Goal: Transaction & Acquisition: Purchase product/service

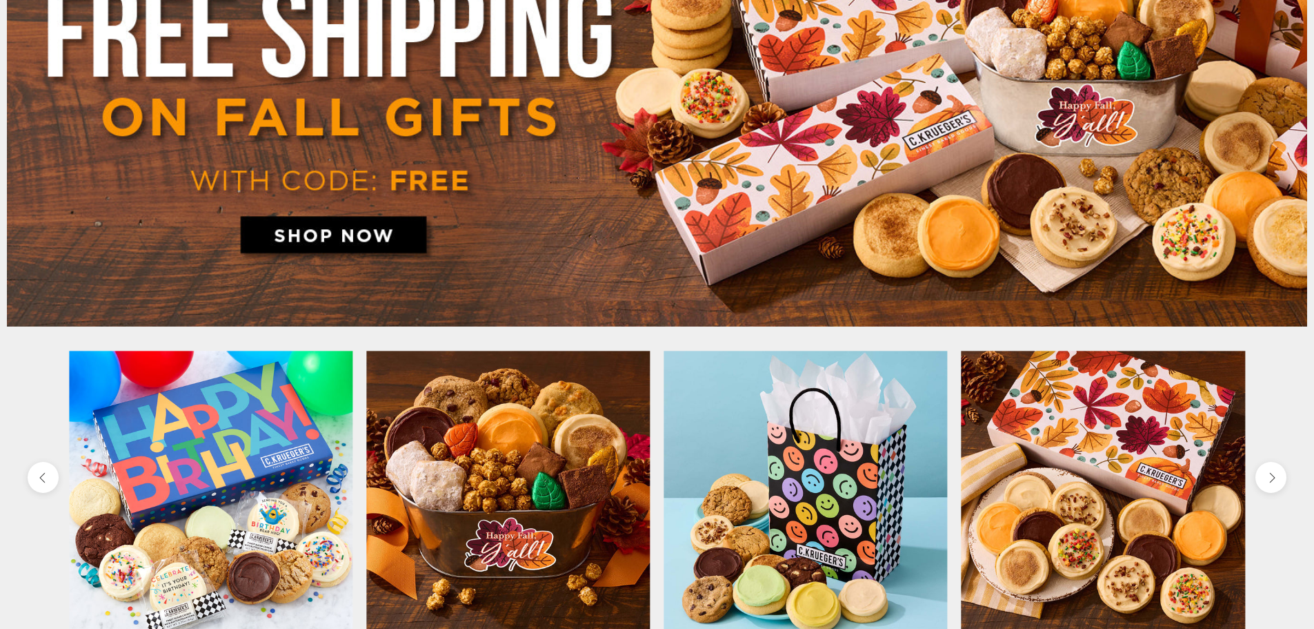
scroll to position [276, 0]
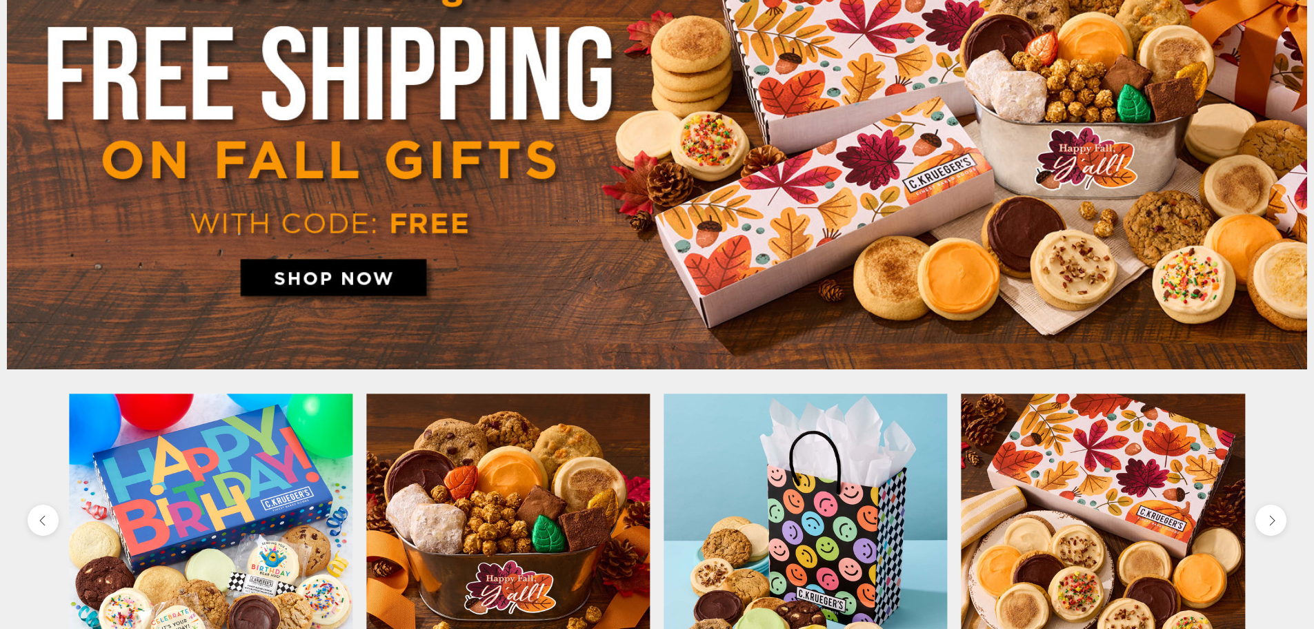
click at [355, 270] on img at bounding box center [657, 125] width 1301 height 488
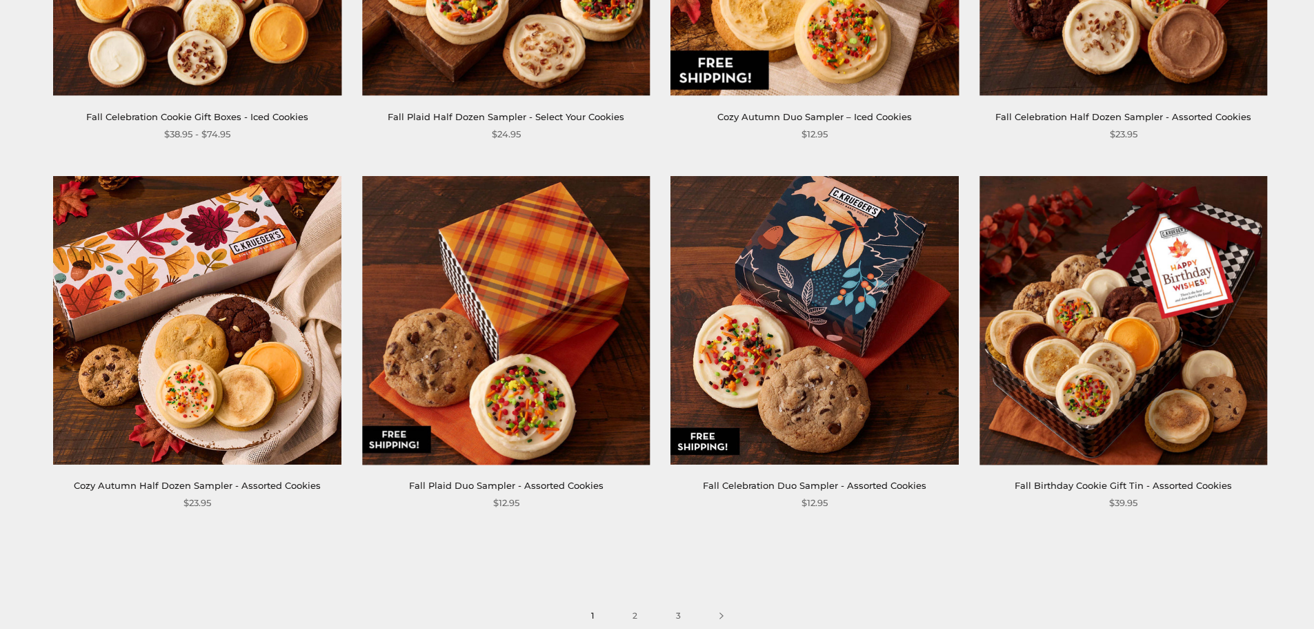
scroll to position [2001, 0]
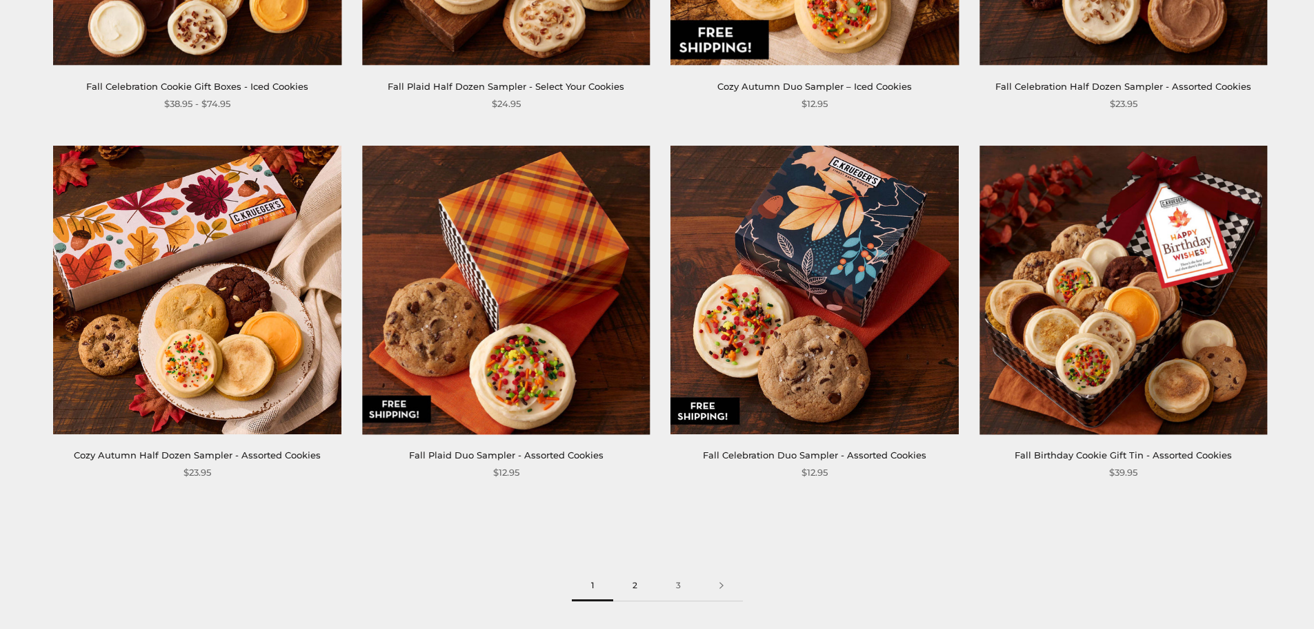
click at [638, 581] on link "2" at bounding box center [634, 585] width 43 height 31
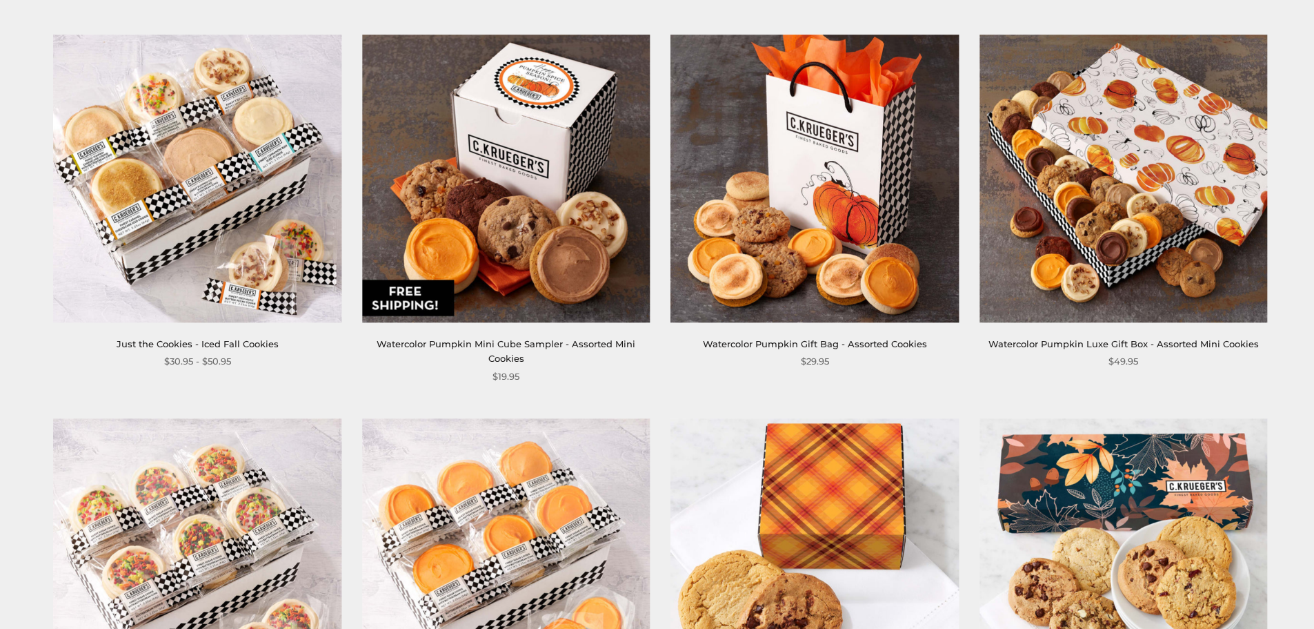
scroll to position [1380, 0]
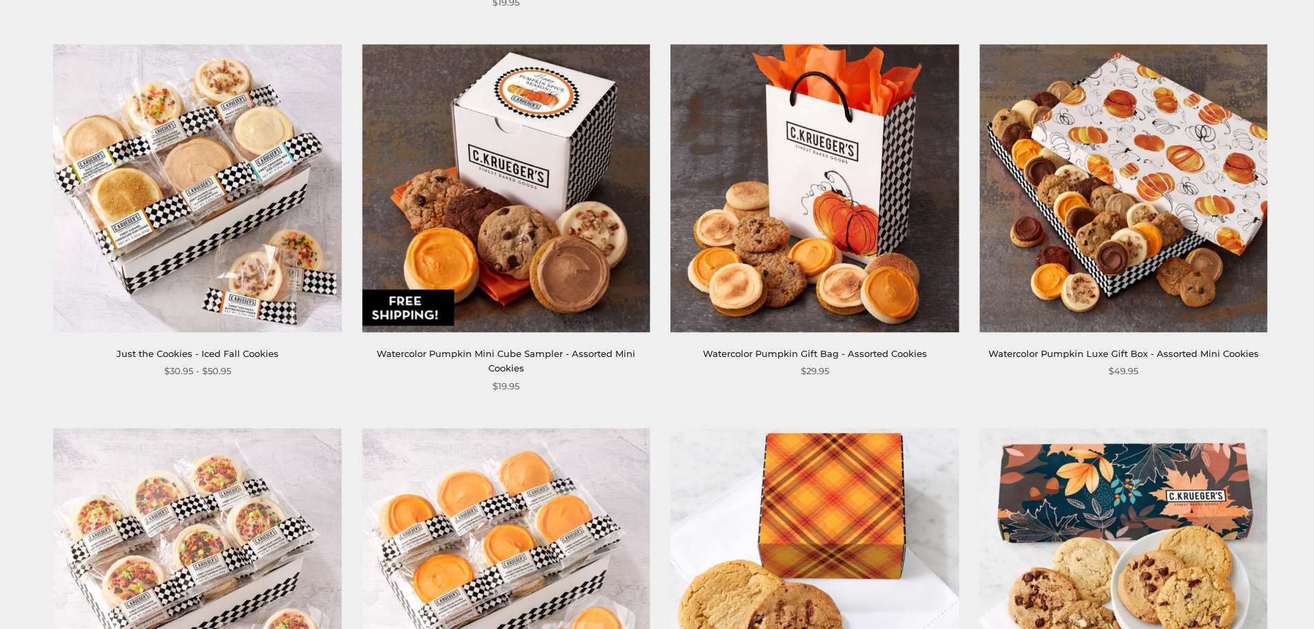
click at [1034, 254] on img at bounding box center [1124, 188] width 288 height 288
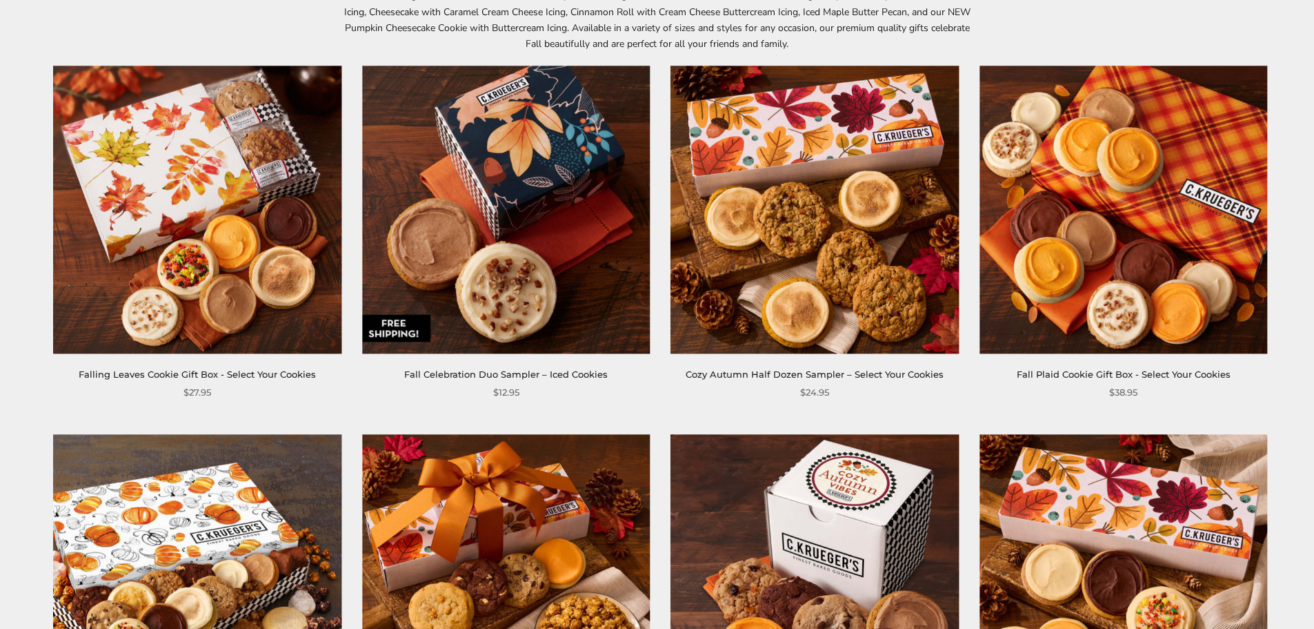
scroll to position [0, 0]
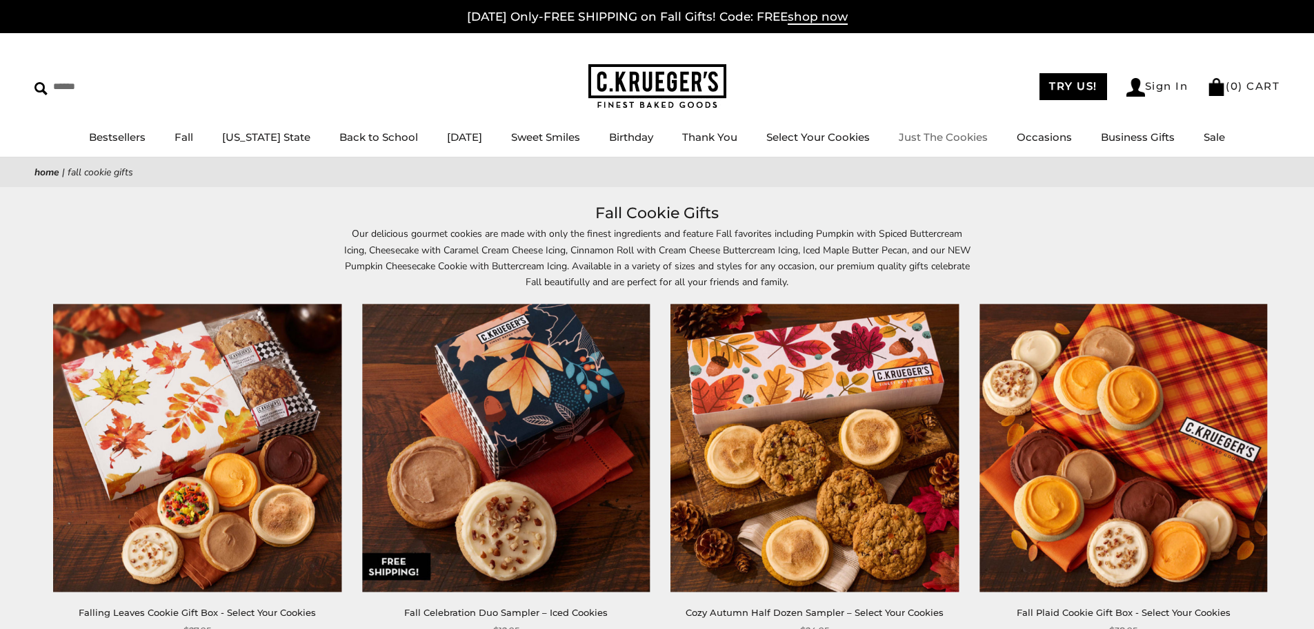
click at [929, 142] on link "Just The Cookies" at bounding box center [943, 136] width 89 height 13
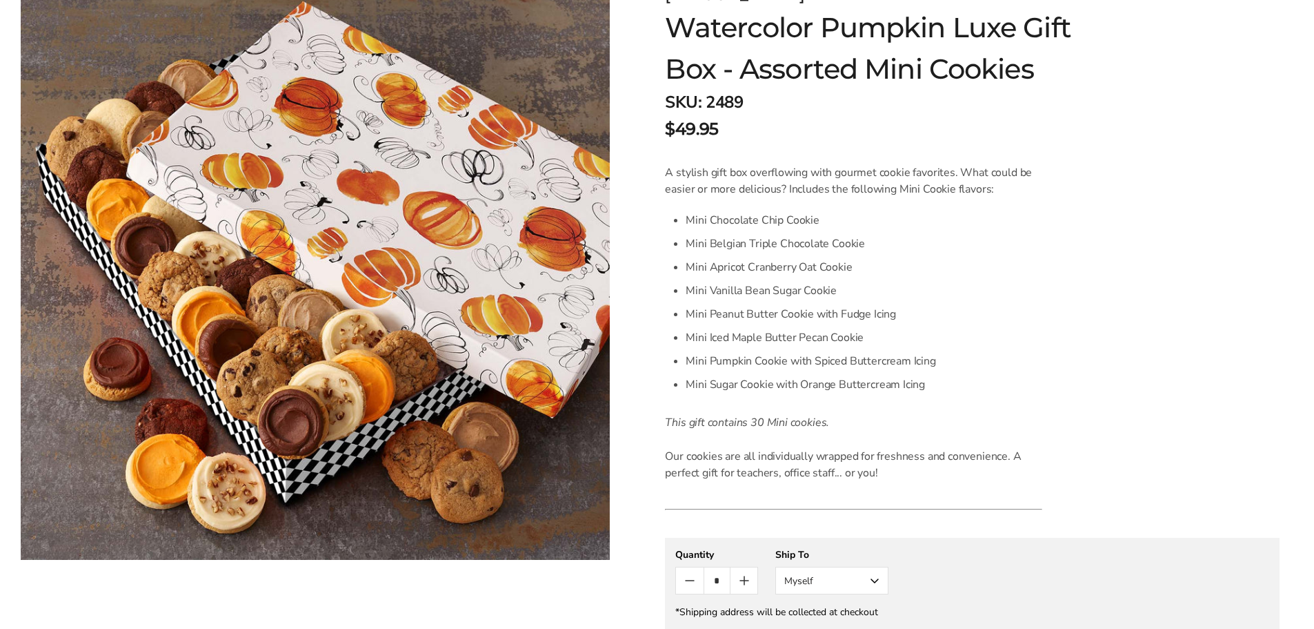
scroll to position [207, 0]
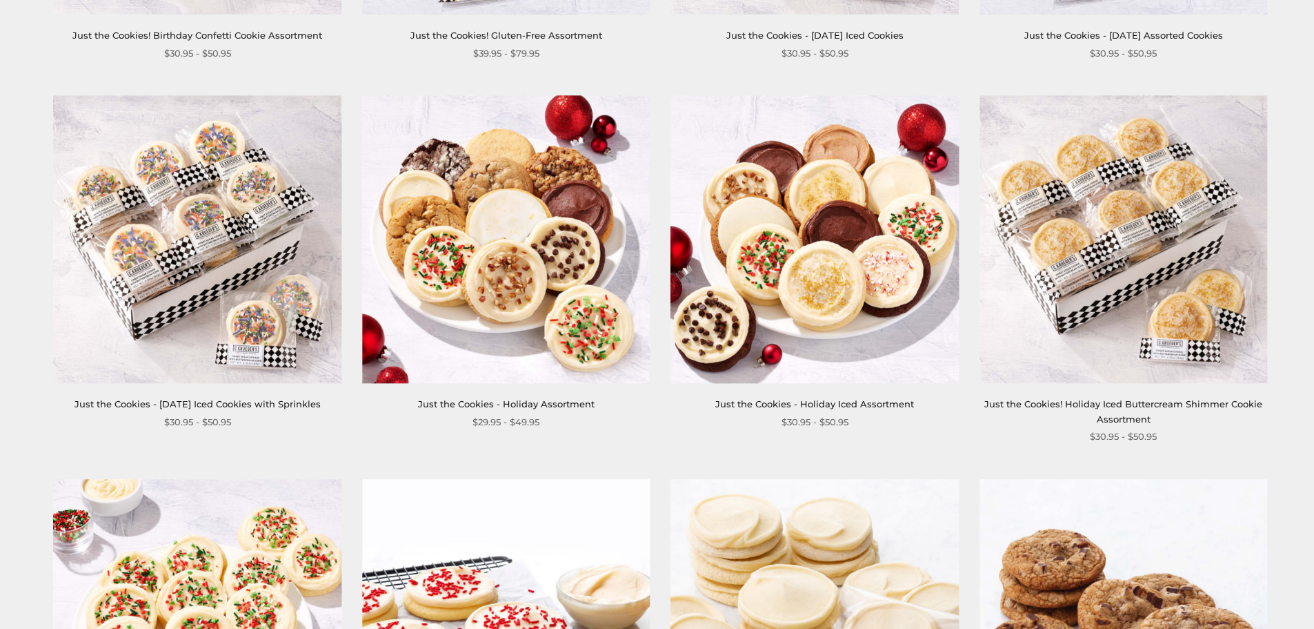
scroll to position [1311, 0]
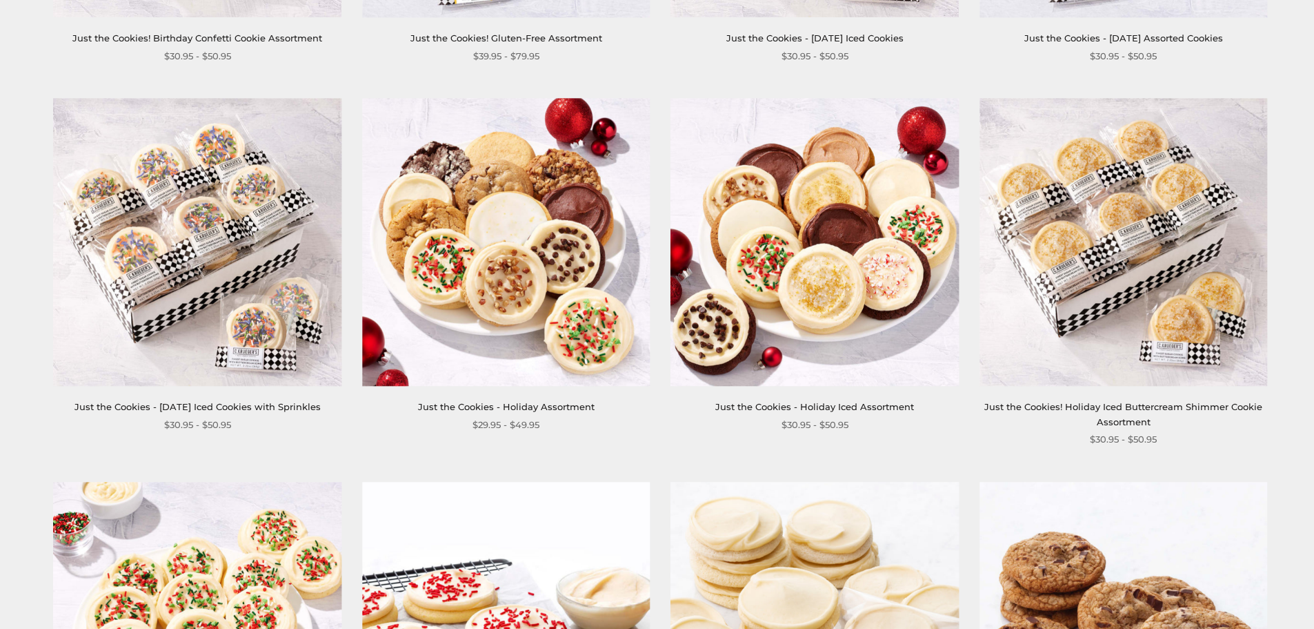
click at [538, 275] on img at bounding box center [506, 242] width 288 height 288
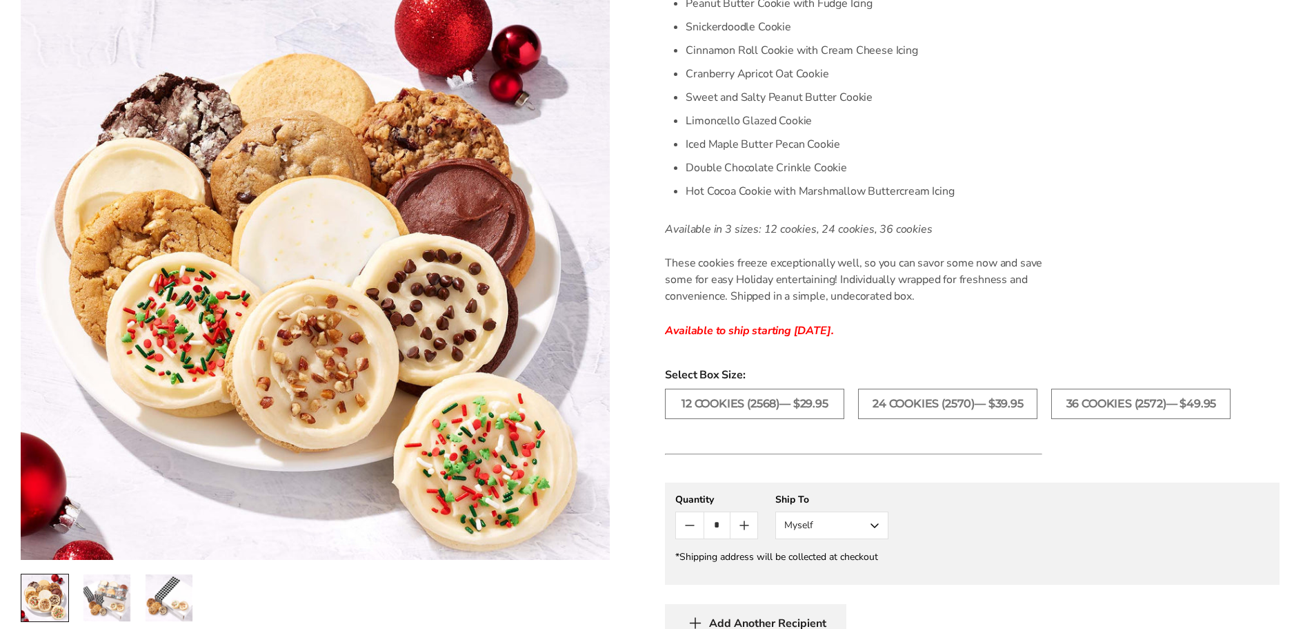
scroll to position [690, 0]
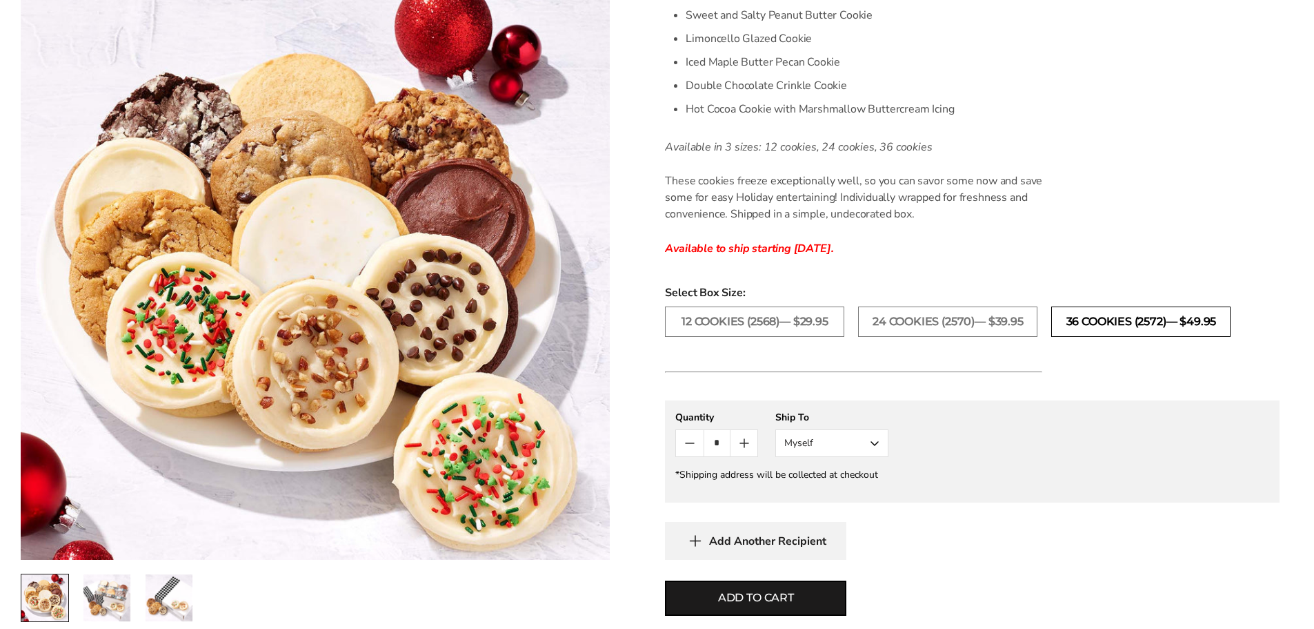
click at [1157, 329] on label "36 COOKIES (2572)— $49.95" at bounding box center [1140, 321] width 179 height 30
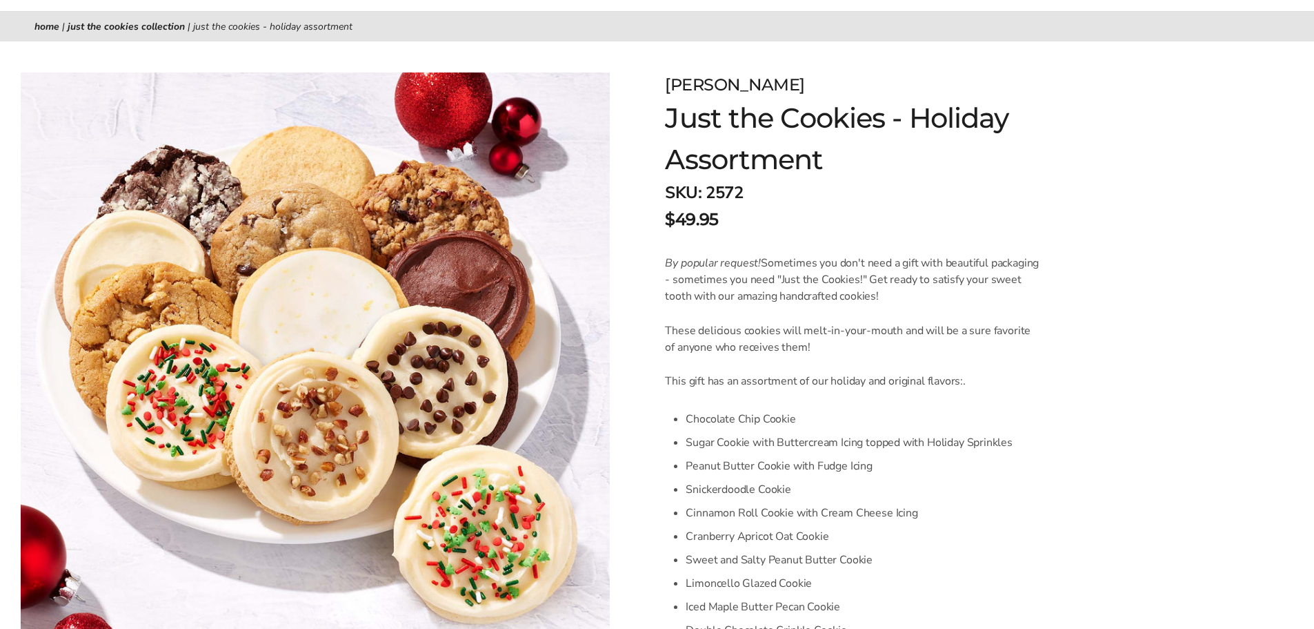
scroll to position [69, 0]
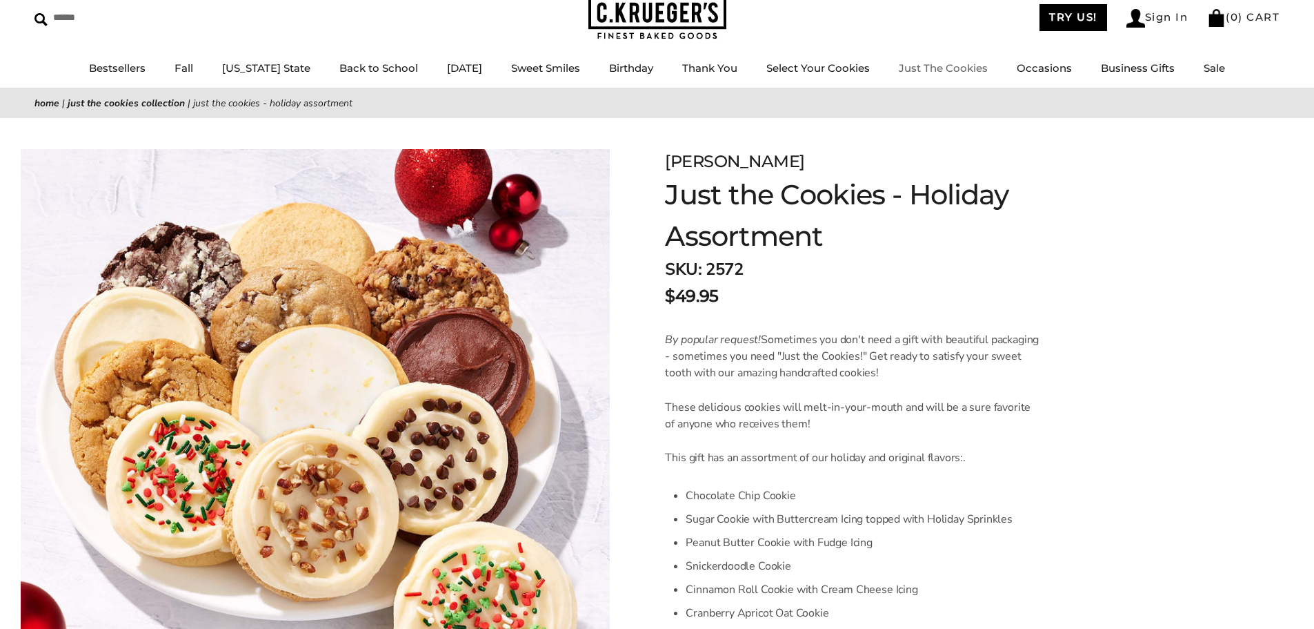
click at [933, 67] on link "Just The Cookies" at bounding box center [943, 67] width 89 height 13
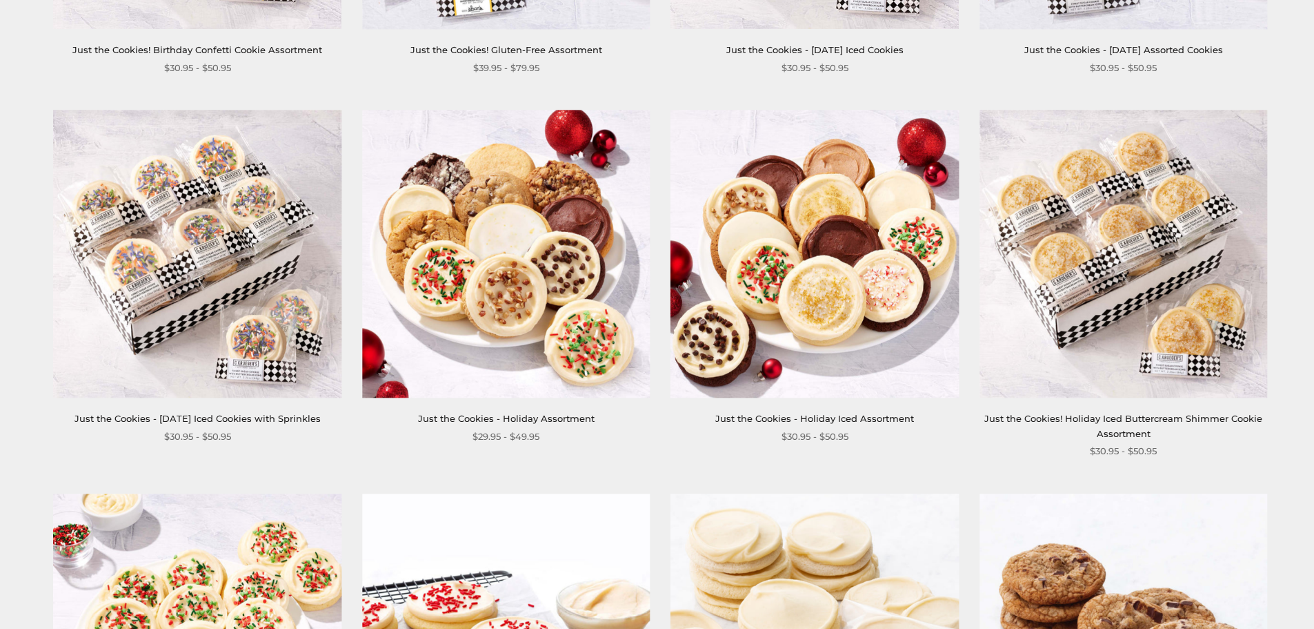
scroll to position [1242, 0]
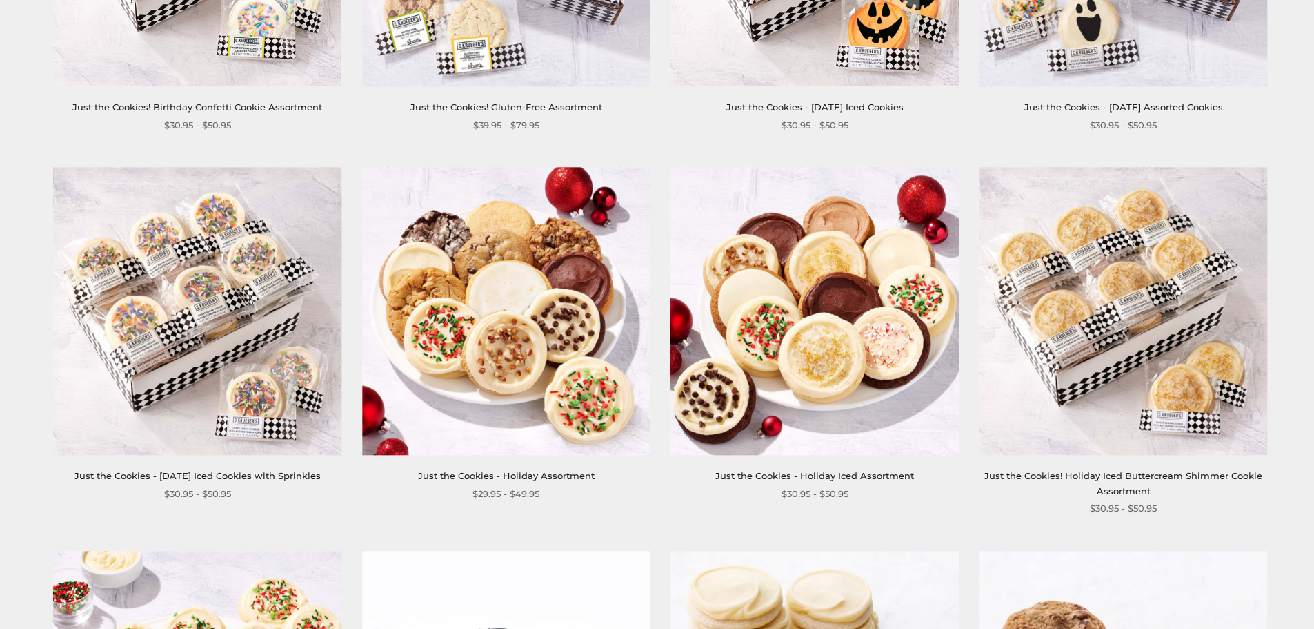
click at [495, 333] on img at bounding box center [506, 311] width 288 height 288
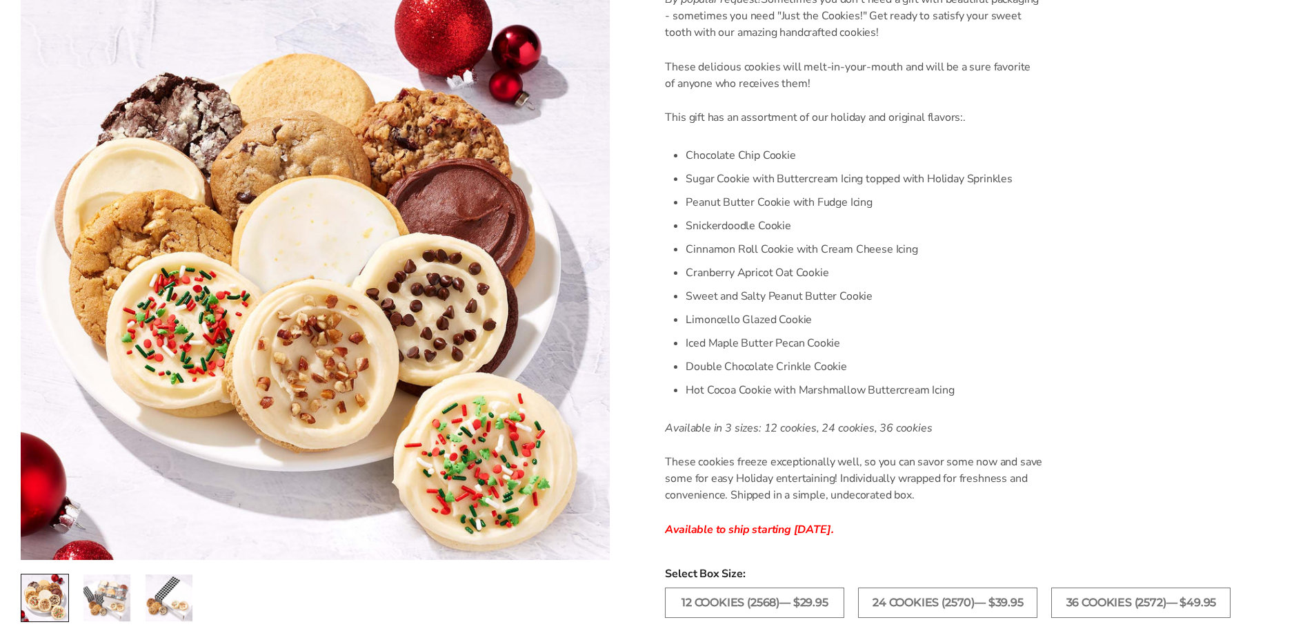
scroll to position [552, 0]
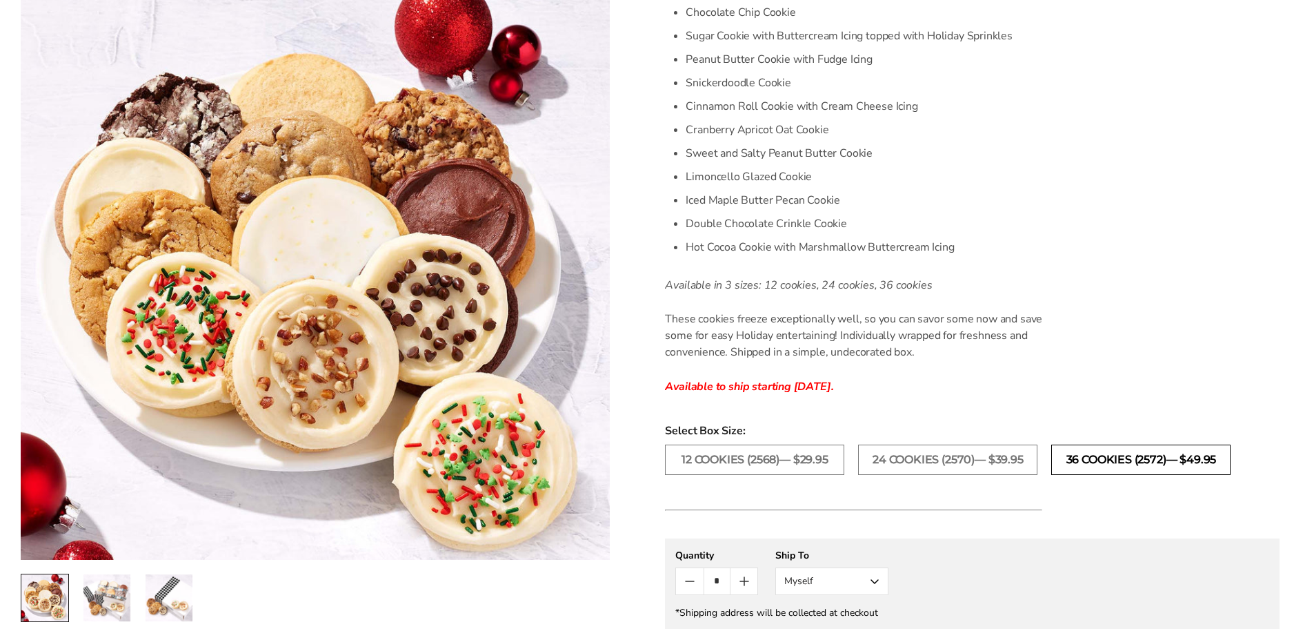
click at [1189, 464] on label "36 COOKIES (2572)— $49.95" at bounding box center [1140, 459] width 179 height 30
